Goal: Obtain resource: Download file/media

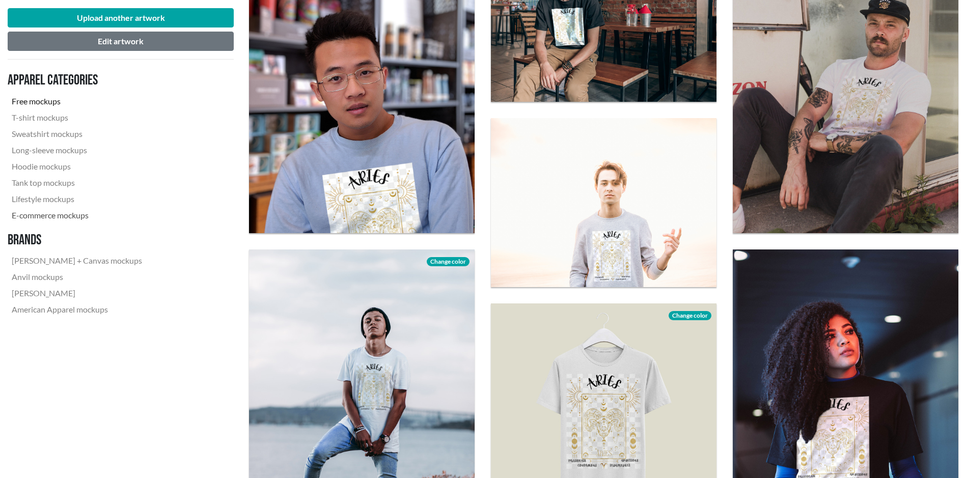
scroll to position [458, 0]
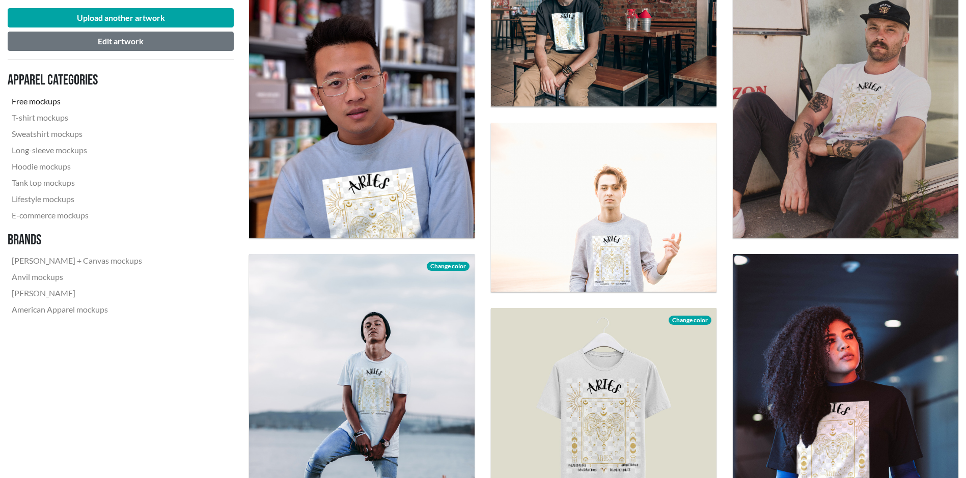
click at [124, 7] on div "Upload another artwork Edit artwork Apparel categories Free mockups T-shirt moc…" at bounding box center [121, 165] width 226 height 330
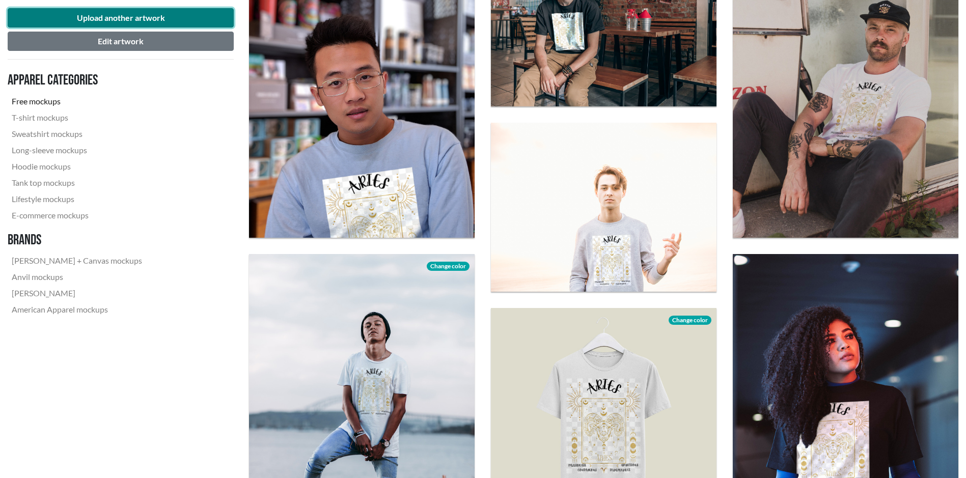
click at [127, 13] on button "Upload another artwork" at bounding box center [121, 17] width 226 height 19
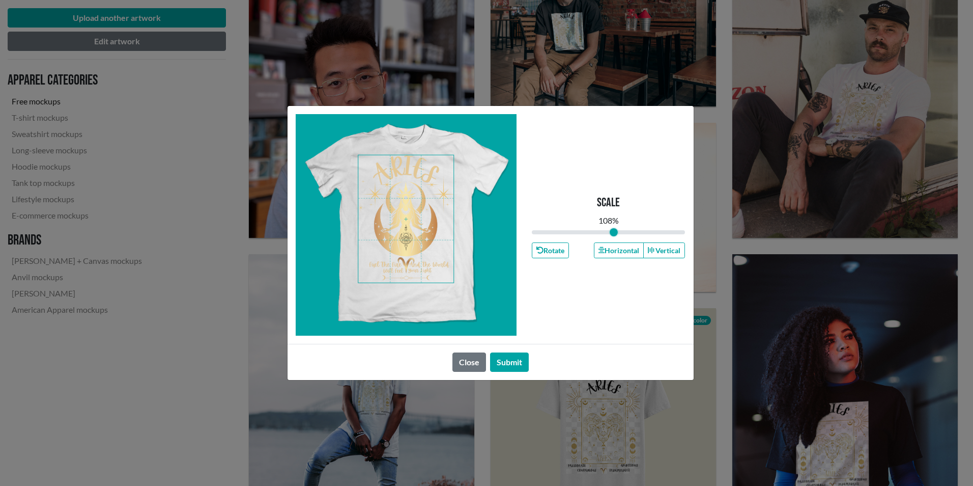
drag, startPoint x: 609, startPoint y: 232, endPoint x: 614, endPoint y: 236, distance: 6.2
type input "1.08"
click at [614, 236] on input "range" at bounding box center [609, 232] width 154 height 11
click at [509, 367] on button "Submit" at bounding box center [509, 361] width 39 height 19
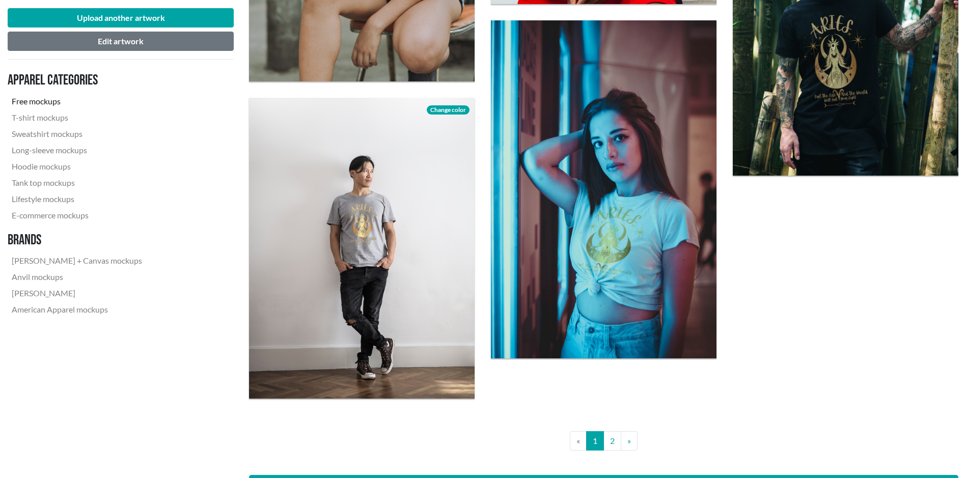
scroll to position [2342, 0]
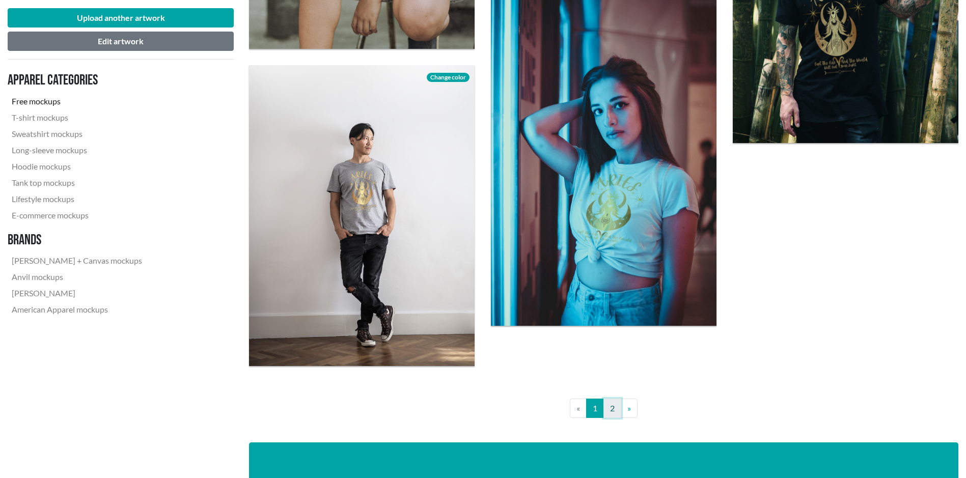
click at [616, 408] on link "2" at bounding box center [612, 408] width 18 height 19
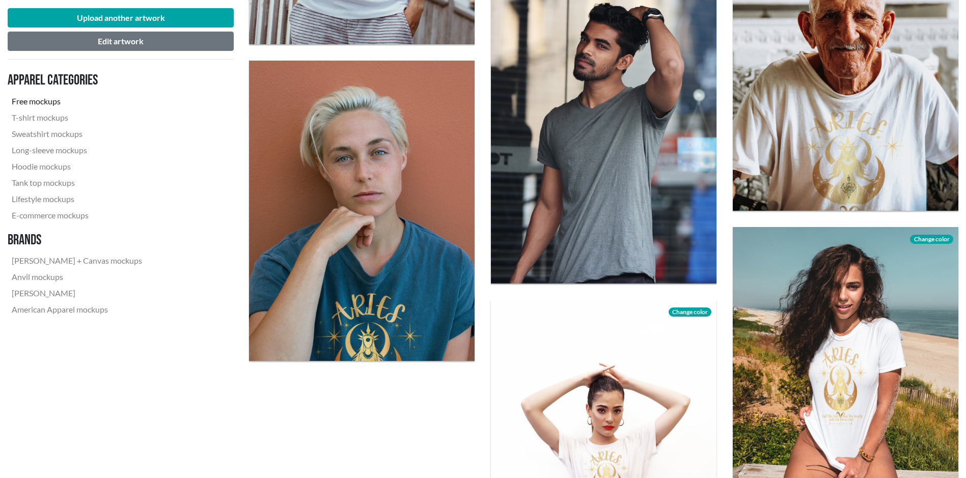
scroll to position [967, 0]
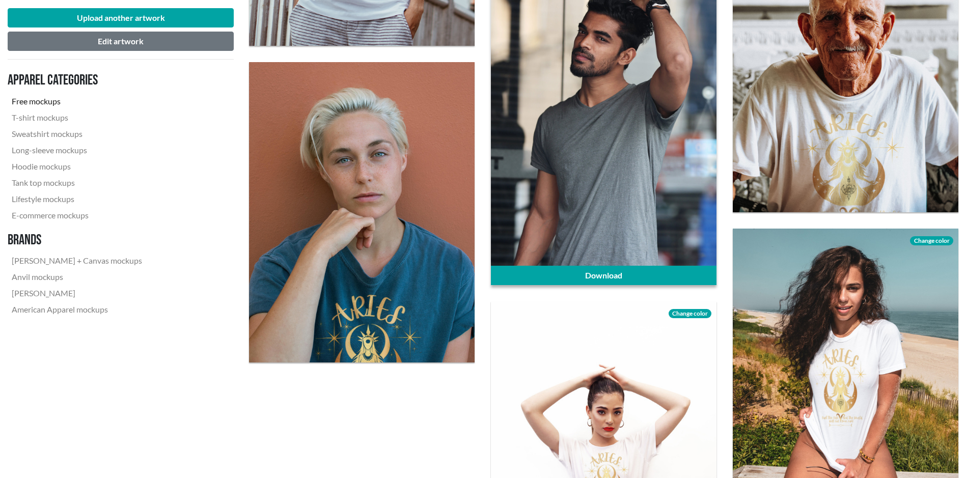
click at [544, 211] on div at bounding box center [604, 135] width 226 height 300
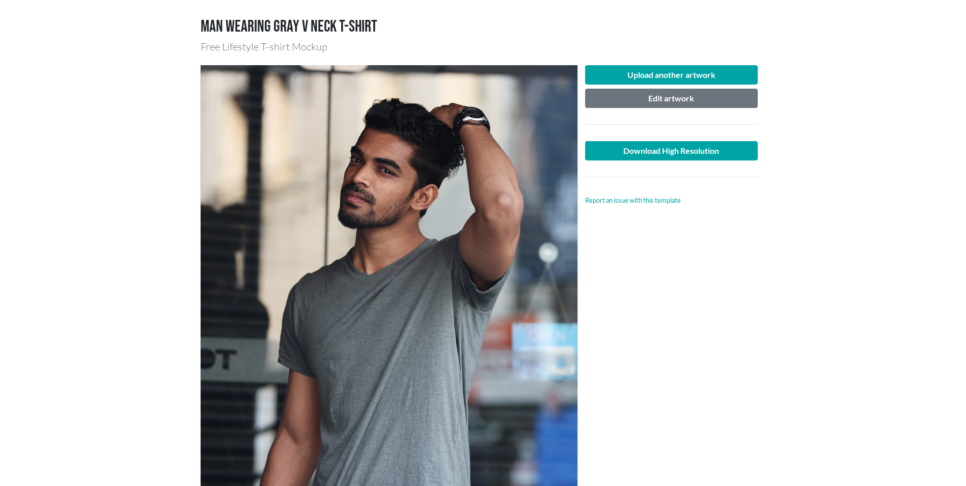
scroll to position [51, 0]
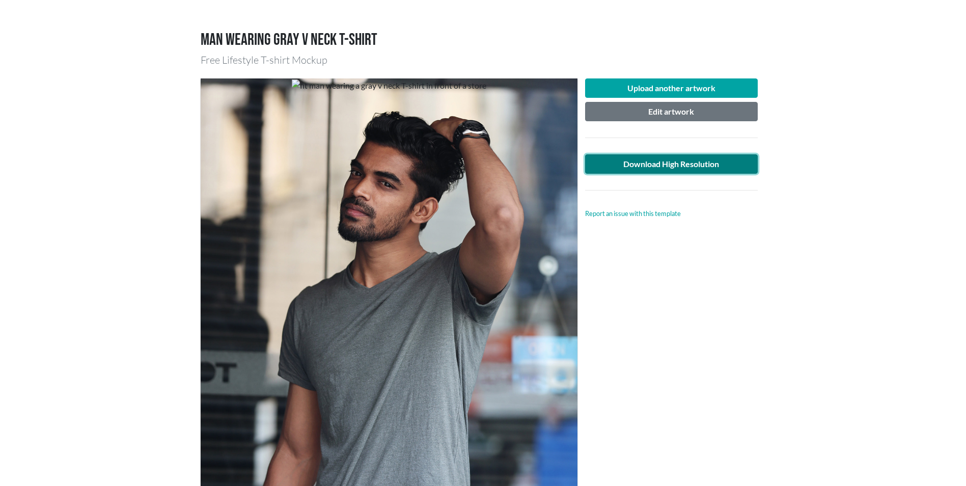
click at [672, 163] on link "Download High Resolution" at bounding box center [671, 163] width 173 height 19
click at [554, 28] on main "Man wearing gray v neck T-shirt Free Lifestyle T-shirt Mockup Upload another ar…" at bounding box center [483, 491] width 966 height 971
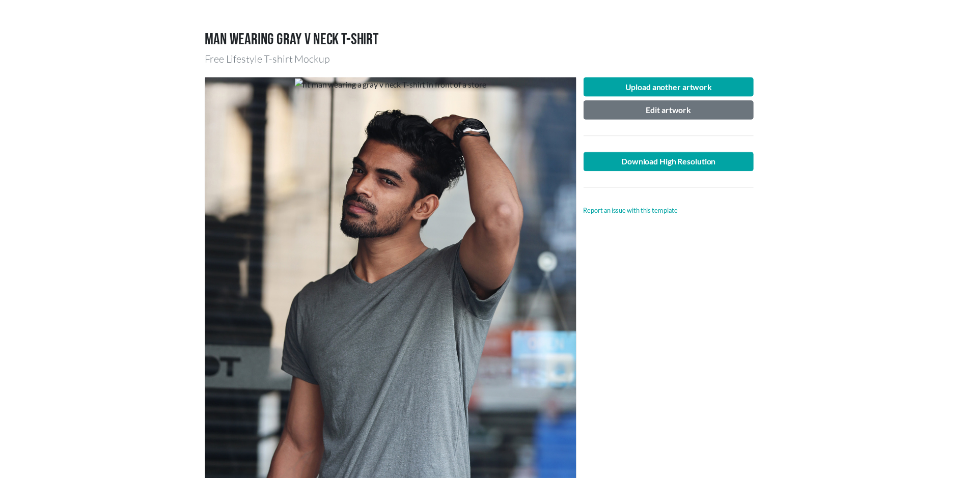
scroll to position [0, 0]
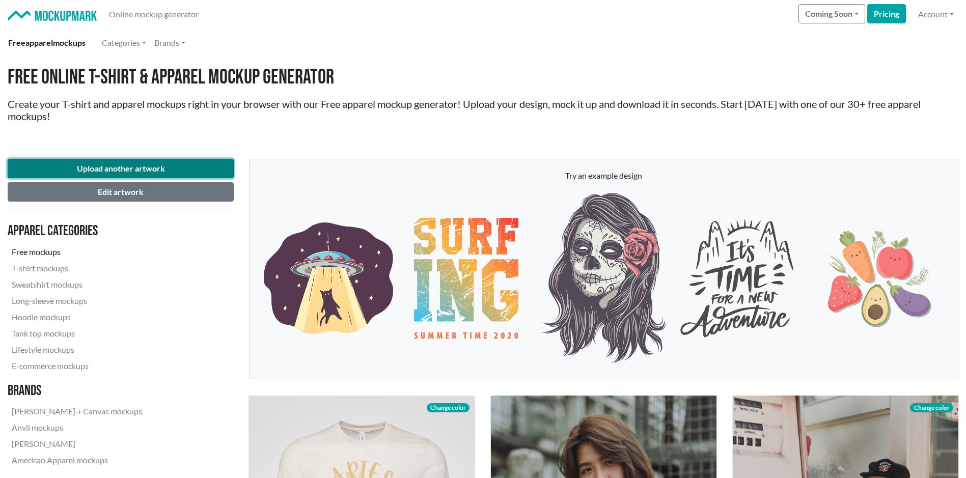
click at [133, 169] on button "Upload another artwork" at bounding box center [121, 168] width 226 height 19
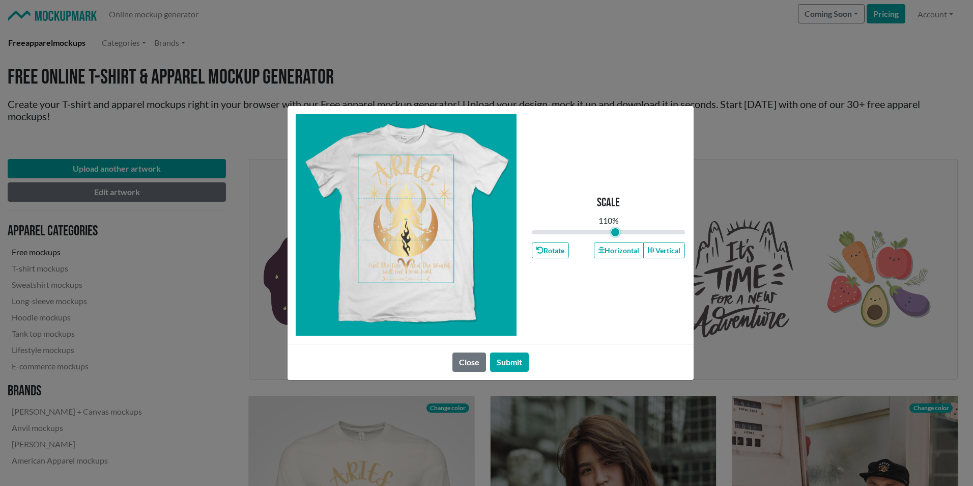
drag, startPoint x: 608, startPoint y: 233, endPoint x: 616, endPoint y: 234, distance: 7.7
type input "1.1"
click at [616, 234] on input "range" at bounding box center [609, 232] width 154 height 11
click at [522, 360] on button "Submit" at bounding box center [509, 361] width 39 height 19
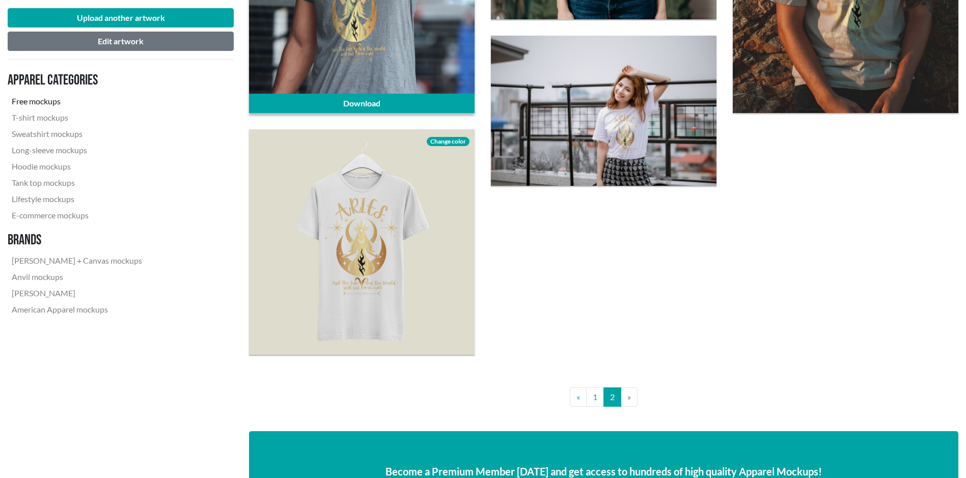
scroll to position [1222, 0]
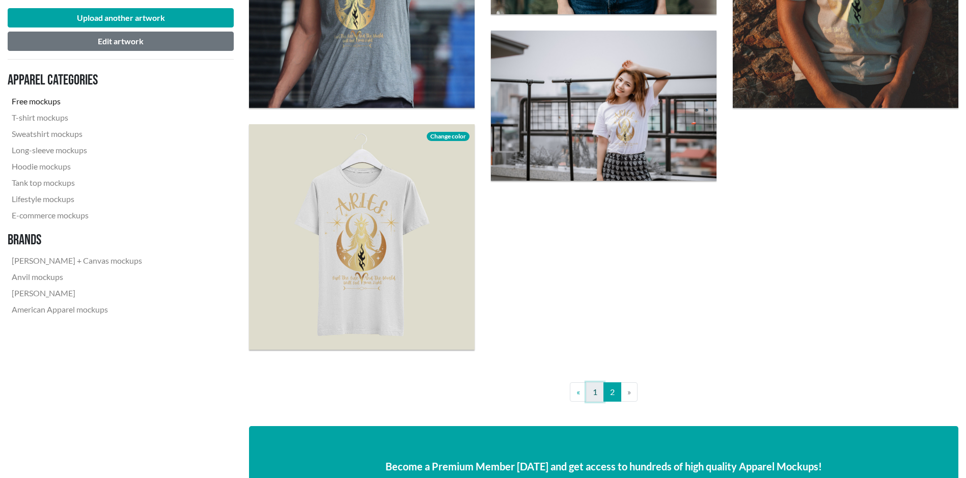
click at [592, 392] on link "1" at bounding box center [595, 391] width 18 height 19
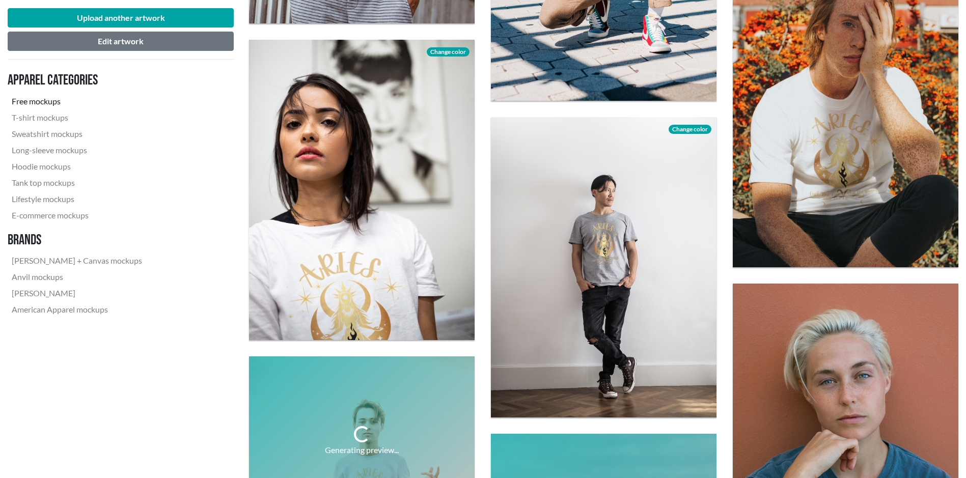
scroll to position [916, 0]
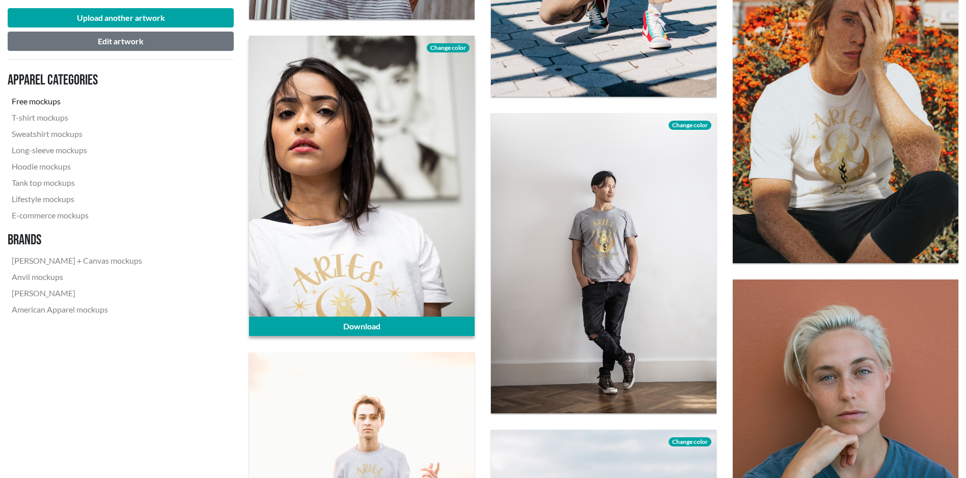
click at [396, 219] on div at bounding box center [362, 186] width 226 height 300
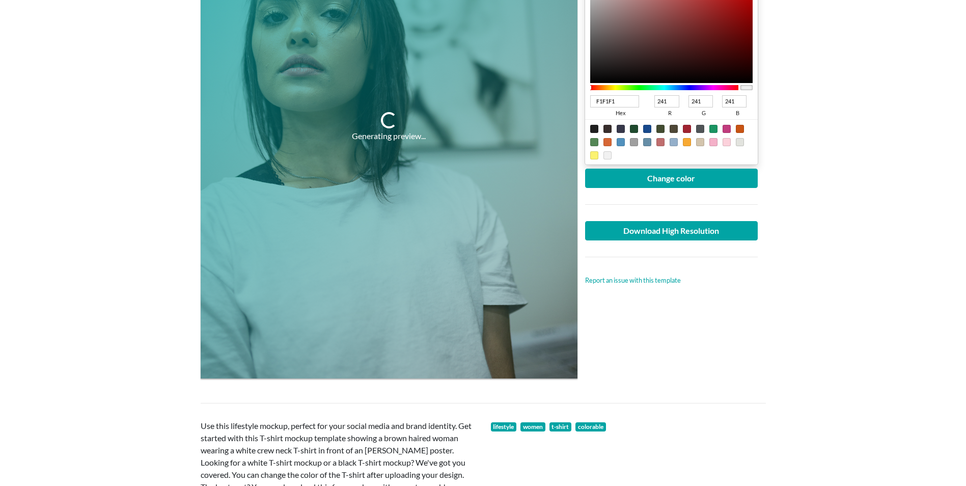
scroll to position [255, 0]
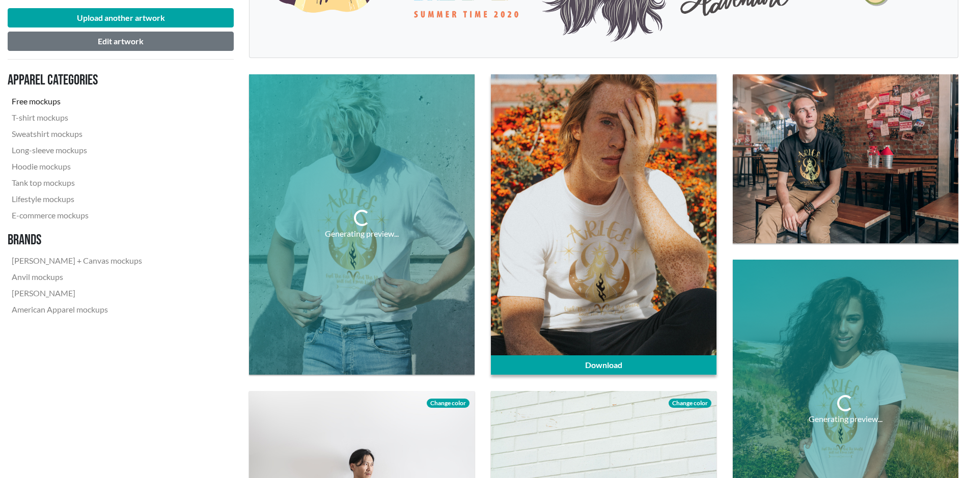
scroll to position [356, 0]
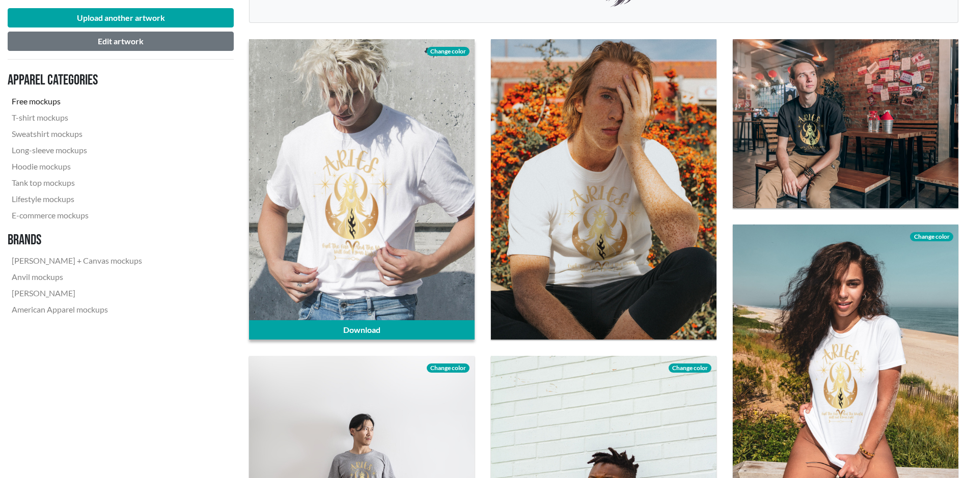
click at [390, 224] on div at bounding box center [362, 189] width 226 height 300
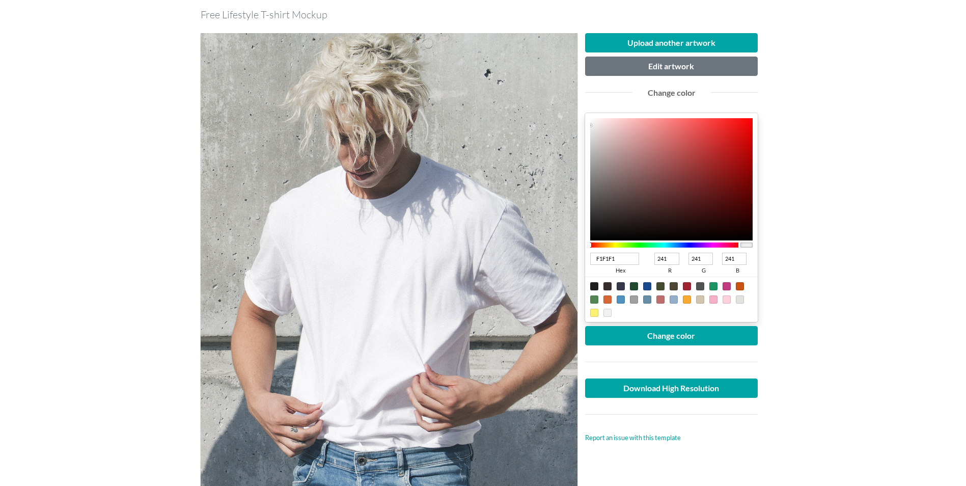
scroll to position [153, 0]
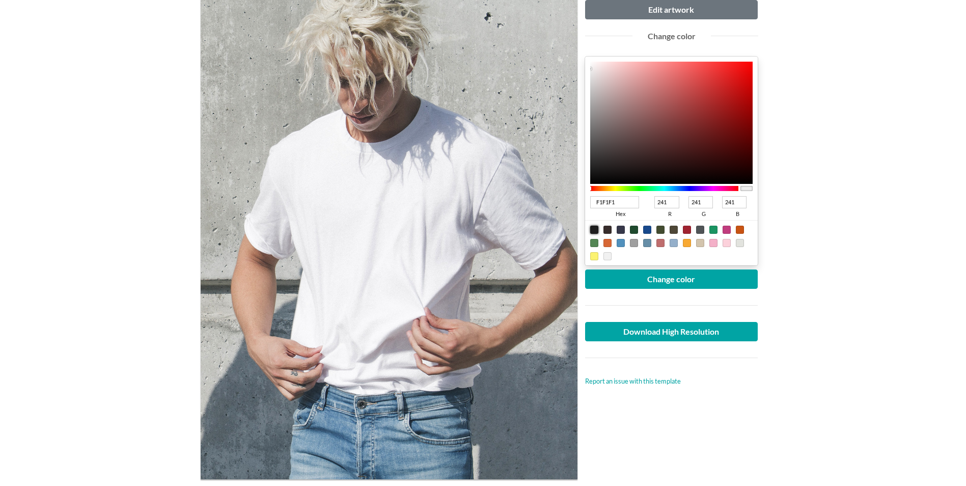
click at [595, 231] on div at bounding box center [594, 230] width 8 height 8
type input "1F1F1F"
type input "31"
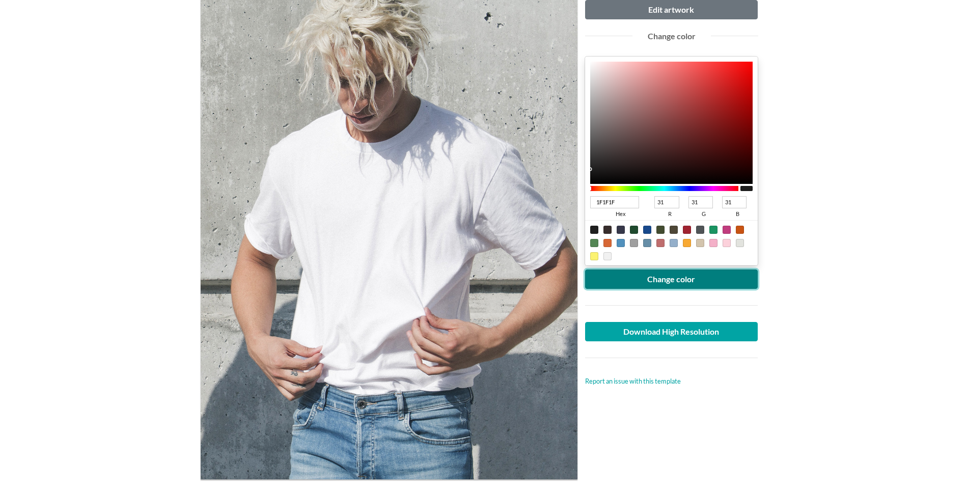
click at [690, 280] on button "Change color" at bounding box center [671, 278] width 173 height 19
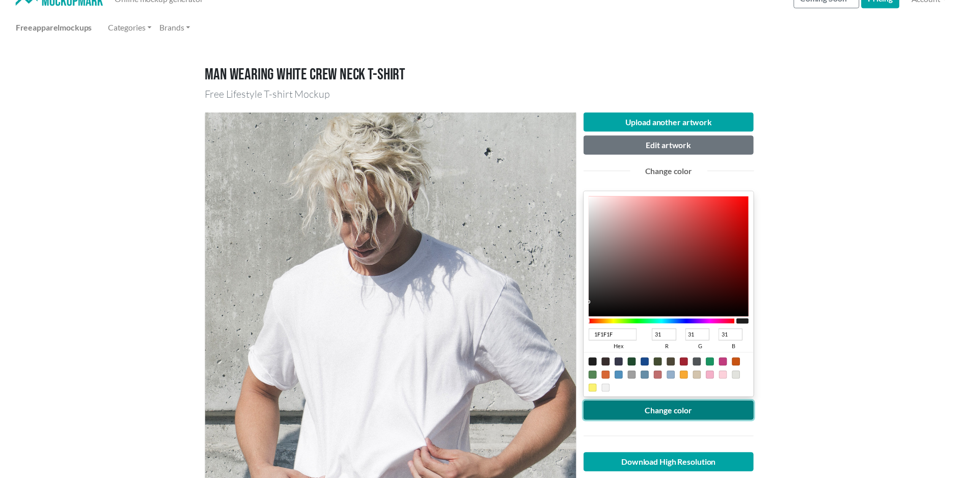
scroll to position [0, 0]
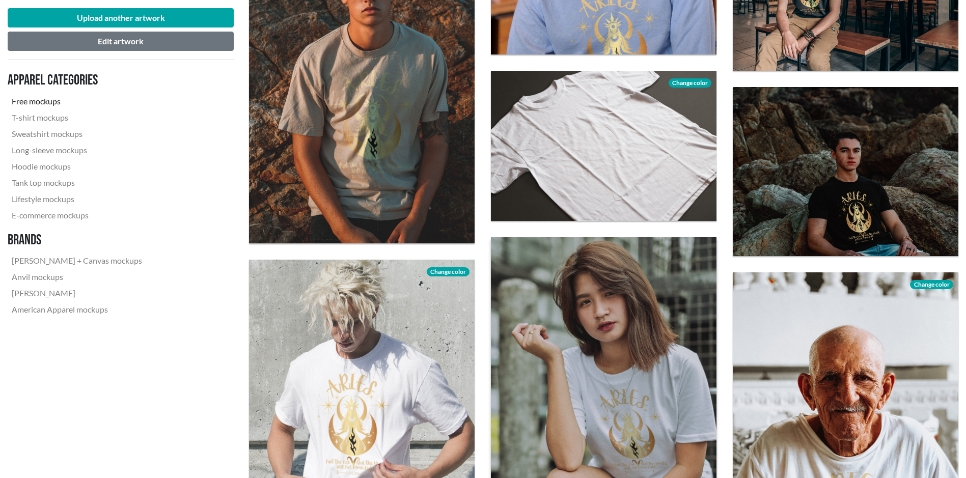
scroll to position [1782, 0]
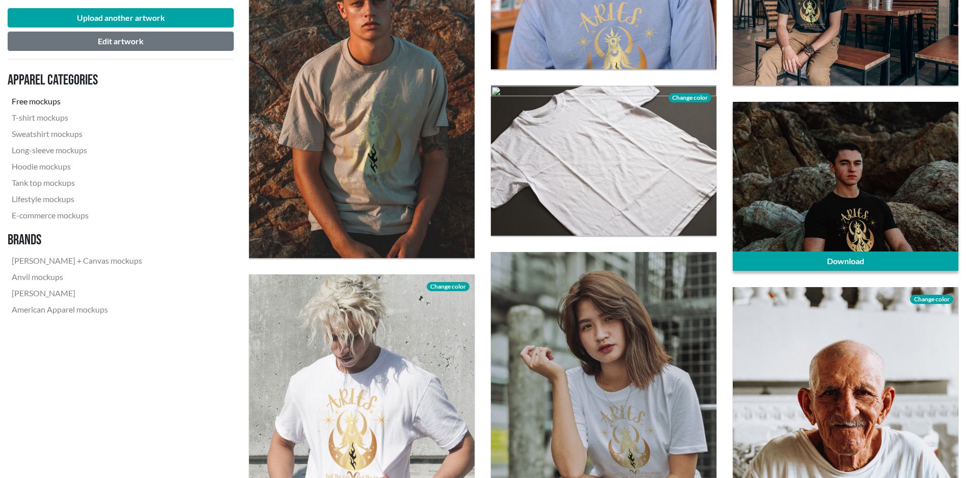
click at [832, 207] on div at bounding box center [846, 186] width 226 height 169
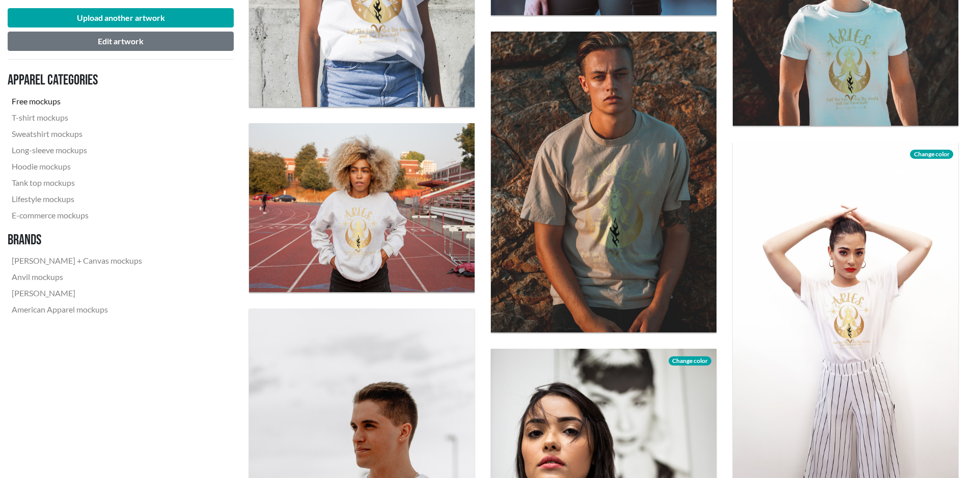
scroll to position [1782, 0]
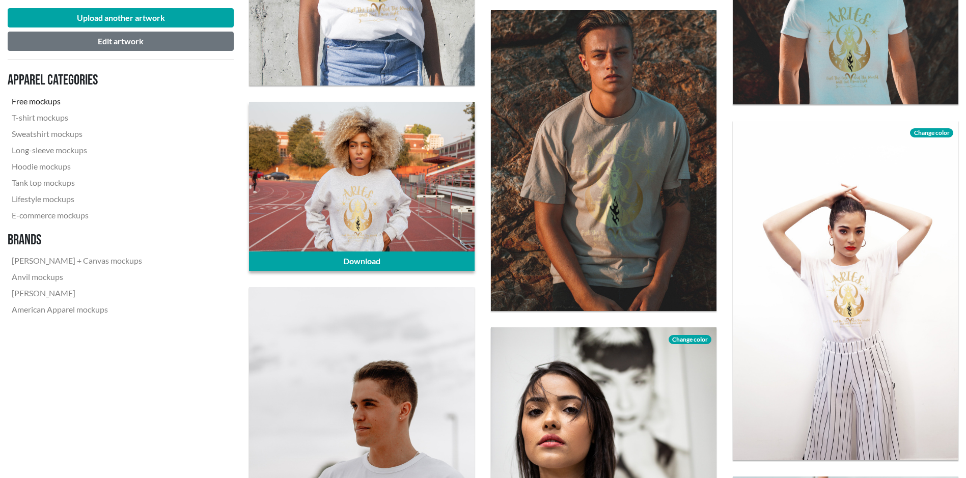
click at [405, 213] on div at bounding box center [362, 186] width 226 height 169
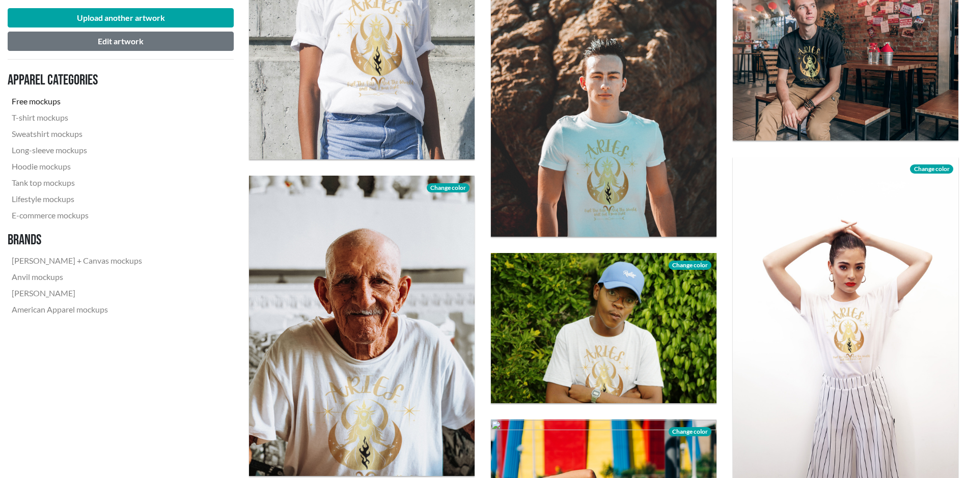
scroll to position [1884, 0]
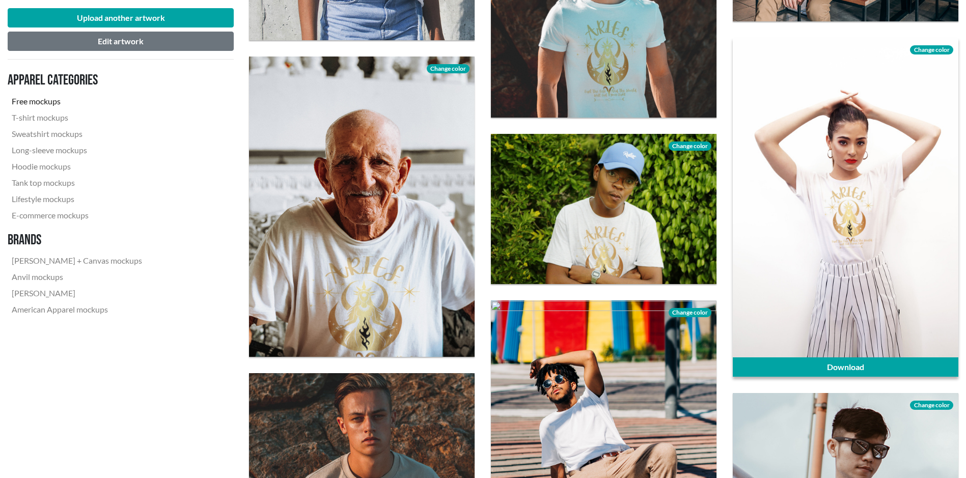
click at [837, 291] on div at bounding box center [846, 208] width 226 height 340
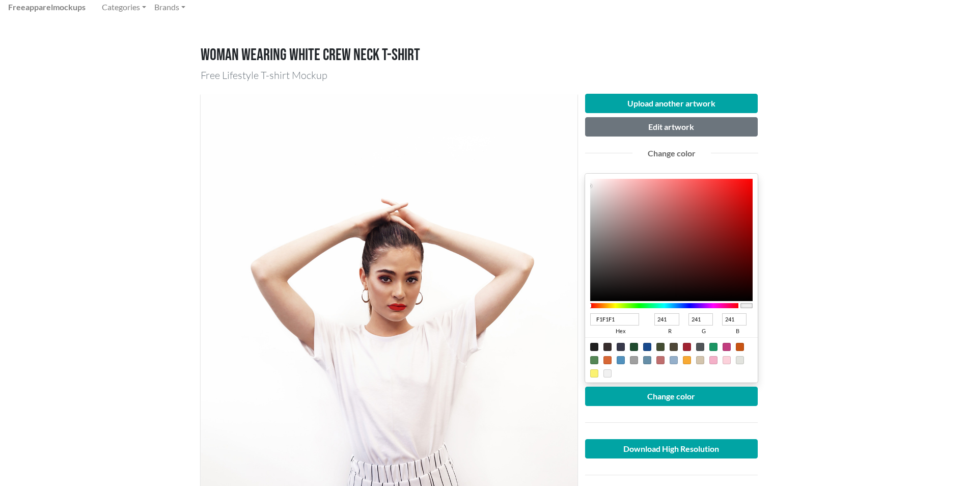
scroll to position [102, 0]
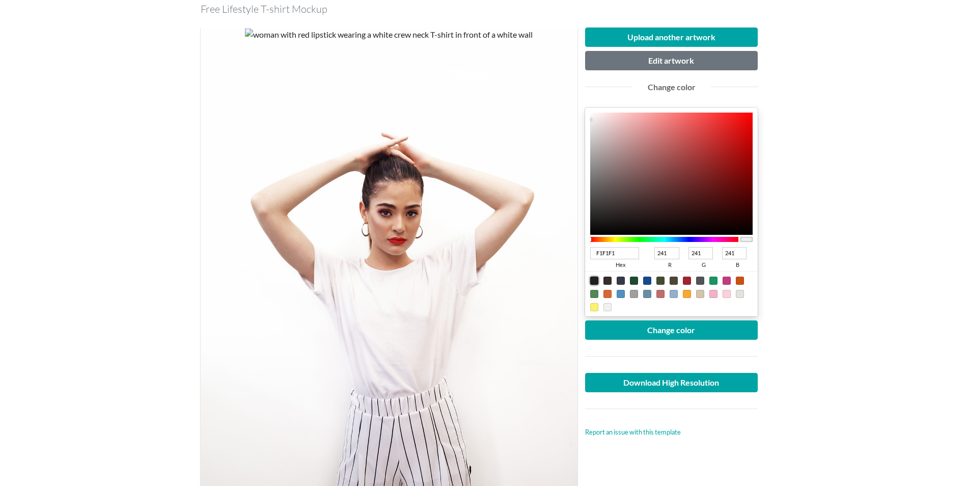
click at [593, 278] on div at bounding box center [594, 280] width 8 height 8
type input "1F1F1F"
type input "31"
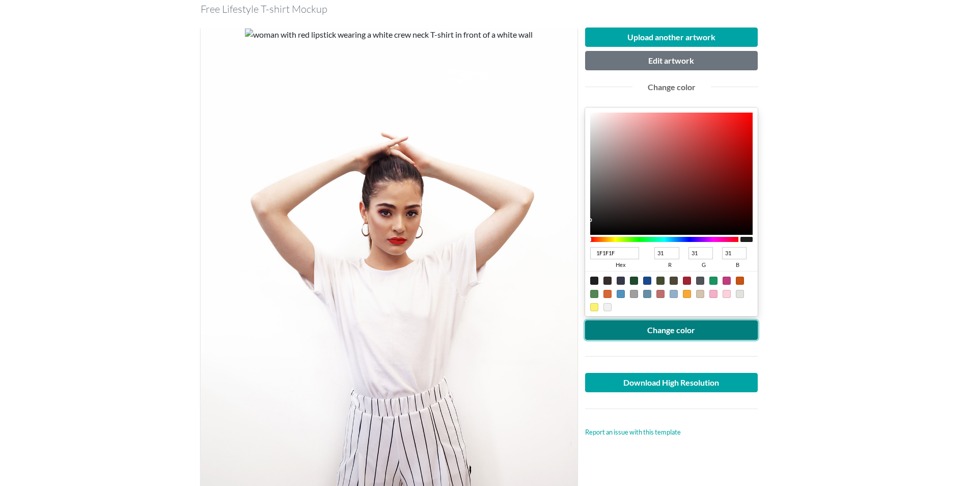
click at [678, 331] on button "Change color" at bounding box center [671, 329] width 173 height 19
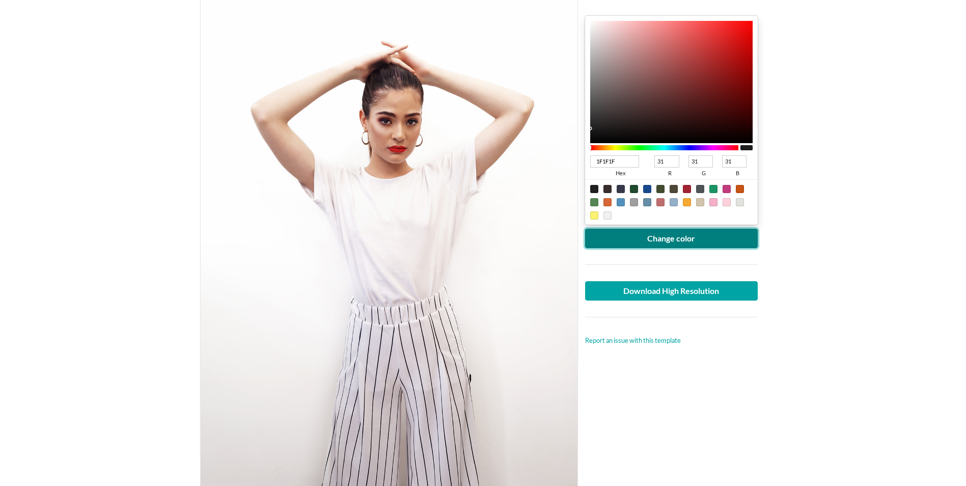
scroll to position [204, 0]
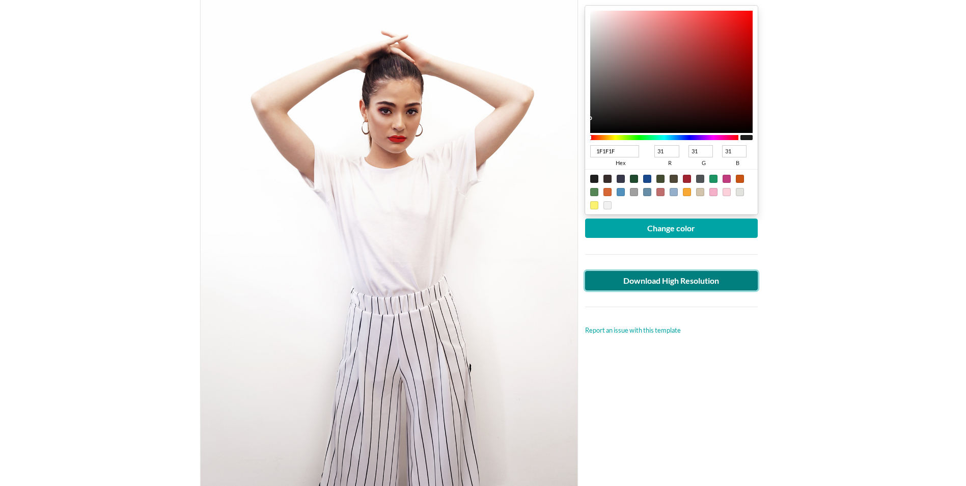
click at [668, 278] on link "Download High Resolution" at bounding box center [671, 280] width 173 height 19
click at [743, 412] on div "Upload another artwork Edit artwork Change color 1F1F1F hex 31 r 31 g 31 b 100 …" at bounding box center [671, 209] width 188 height 567
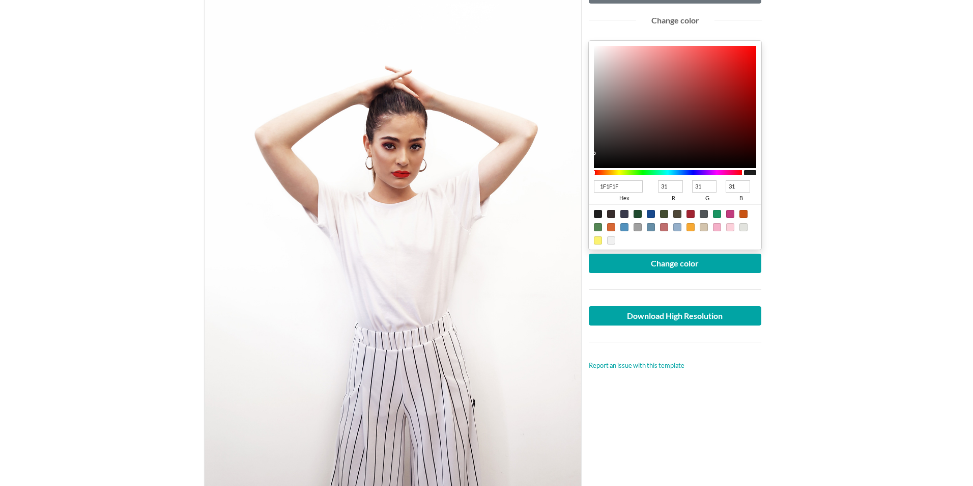
scroll to position [0, 0]
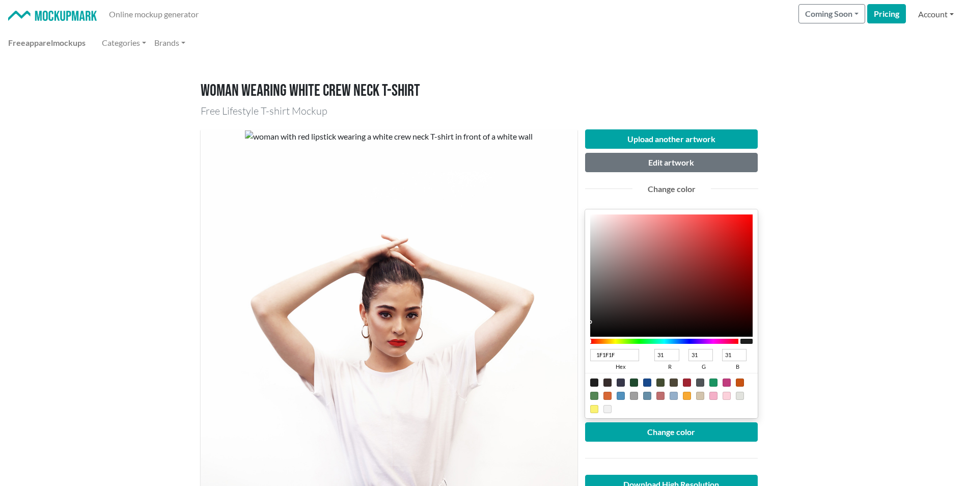
click at [937, 13] on link "Account" at bounding box center [936, 14] width 44 height 20
click at [798, 64] on link "Log out" at bounding box center [856, 63] width 201 height 16
